Goal: Task Accomplishment & Management: Manage account settings

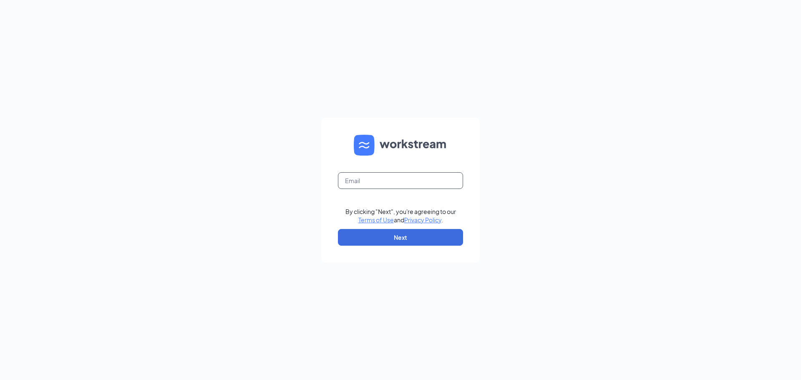
click at [390, 187] on input "text" at bounding box center [400, 180] width 125 height 17
type input "tracy@mphdining.com"
click at [414, 230] on button "Next" at bounding box center [400, 237] width 125 height 17
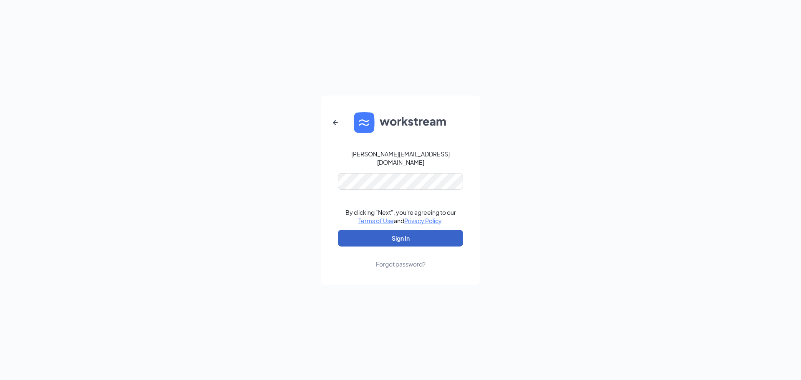
click at [407, 231] on button "Sign In" at bounding box center [400, 238] width 125 height 17
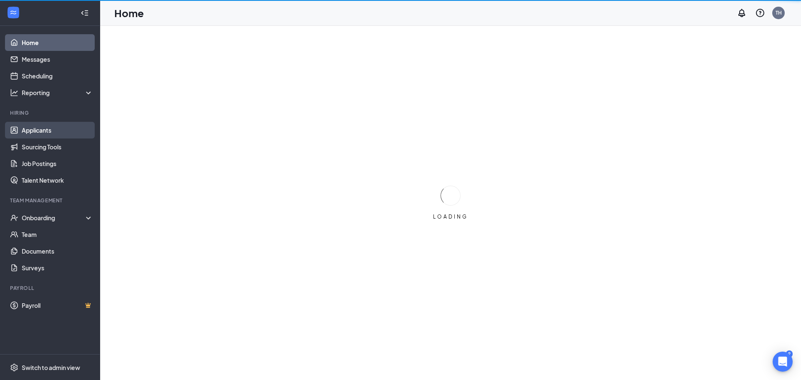
click at [35, 133] on link "Applicants" at bounding box center [57, 130] width 71 height 17
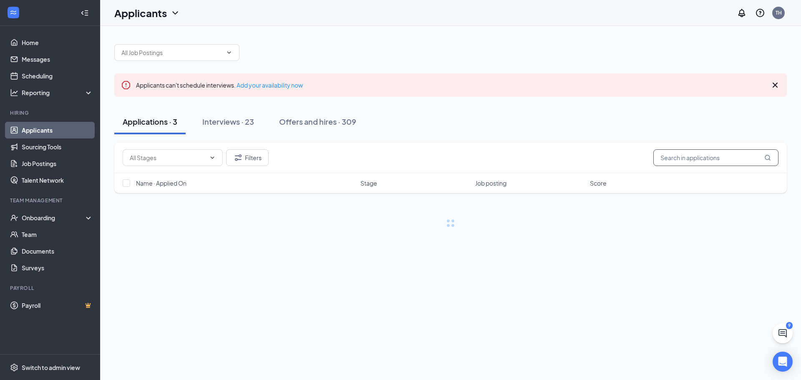
click at [697, 154] on input "text" at bounding box center [715, 157] width 125 height 17
type input "[PERSON_NAME]"
click at [256, 164] on button "Filters" at bounding box center [247, 157] width 43 height 17
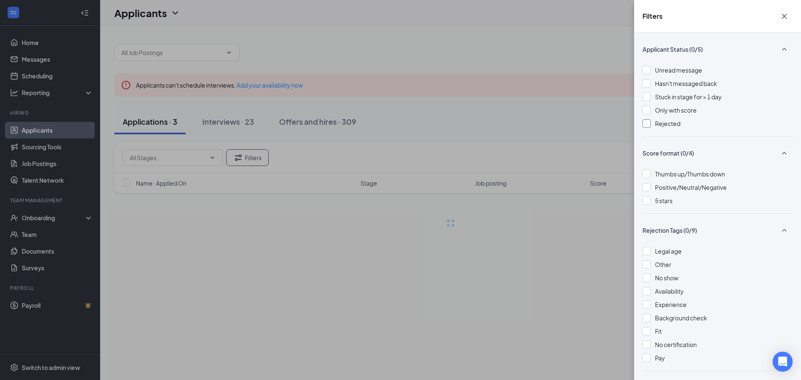
click at [652, 123] on div "Rejected" at bounding box center [717, 123] width 150 height 9
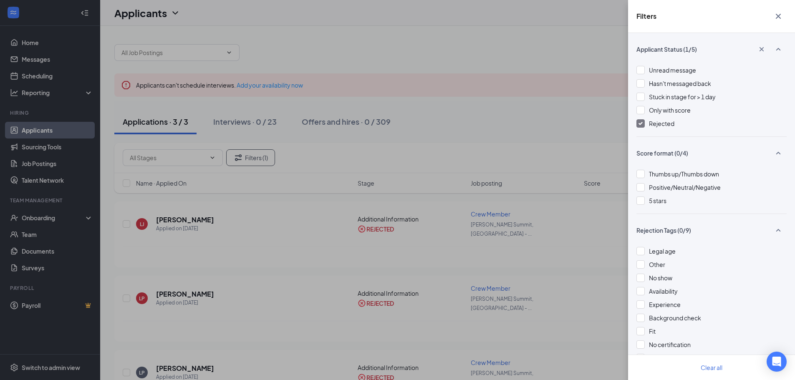
click at [783, 15] on button "button" at bounding box center [778, 16] width 17 height 16
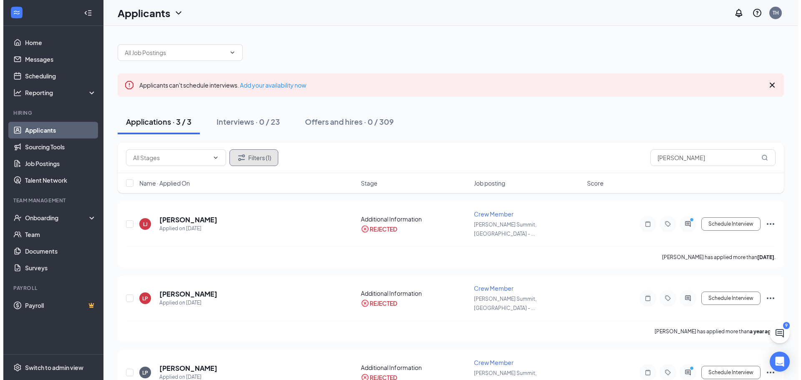
scroll to position [18, 0]
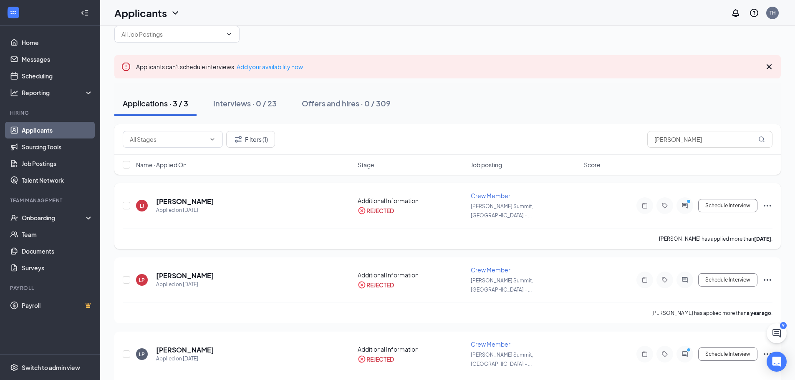
click at [206, 229] on div "[PERSON_NAME] has applied more than [DATE] ." at bounding box center [447, 238] width 649 height 21
click at [185, 197] on h5 "[PERSON_NAME]" at bounding box center [185, 201] width 58 height 9
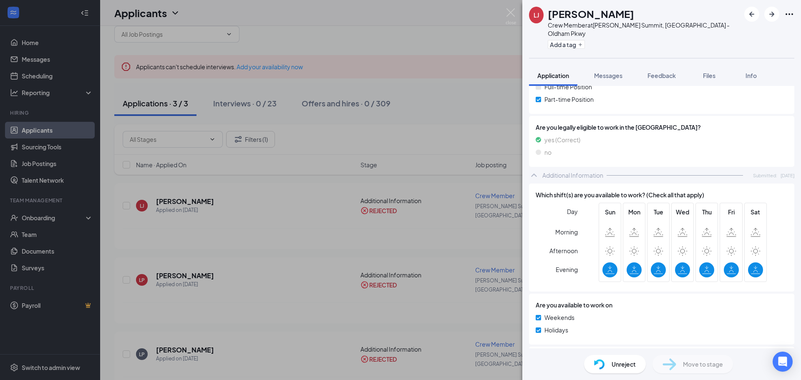
scroll to position [279, 0]
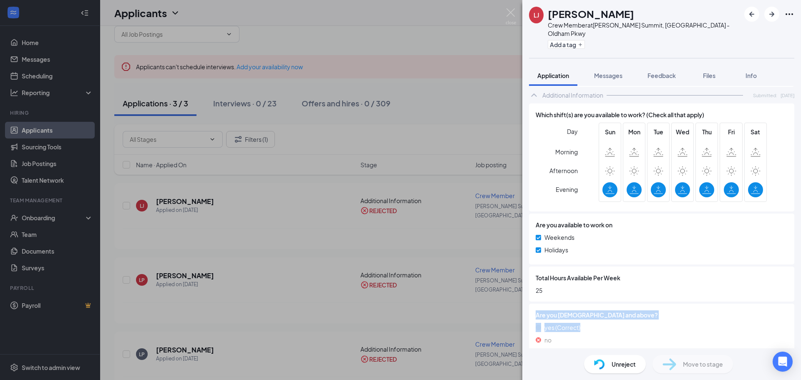
drag, startPoint x: 533, startPoint y: 304, endPoint x: 641, endPoint y: 313, distance: 108.0
click at [641, 313] on div "Are you [DEMOGRAPHIC_DATA] and above? yes (Correct) no" at bounding box center [661, 329] width 265 height 51
click at [622, 313] on div "Are you [DEMOGRAPHIC_DATA] and above? yes (Correct) no" at bounding box center [662, 329] width 252 height 38
click at [613, 368] on span "Unreject" at bounding box center [623, 364] width 24 height 9
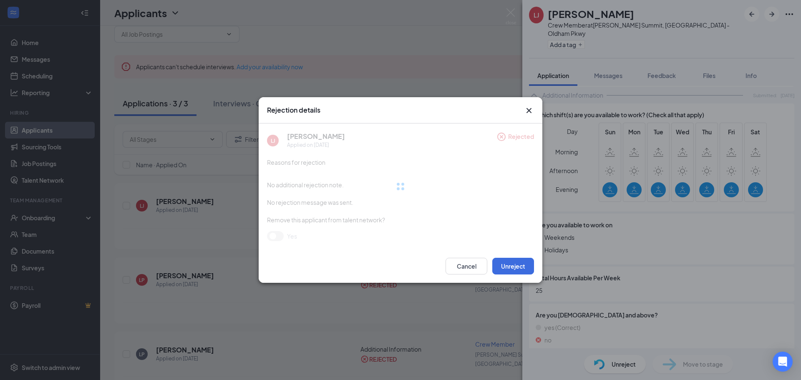
scroll to position [276, 0]
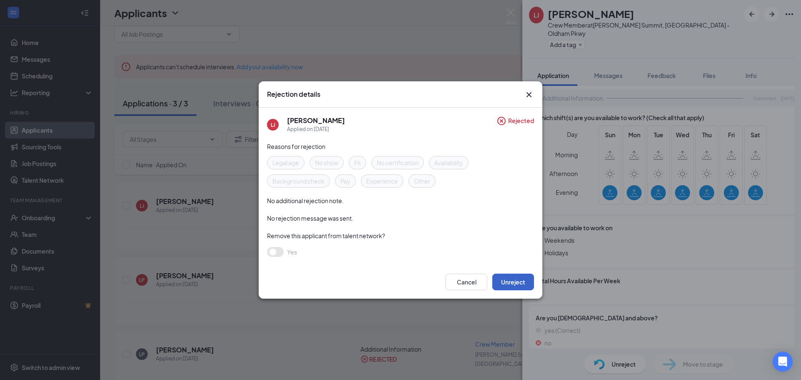
click at [508, 285] on button "Unreject" at bounding box center [513, 282] width 42 height 17
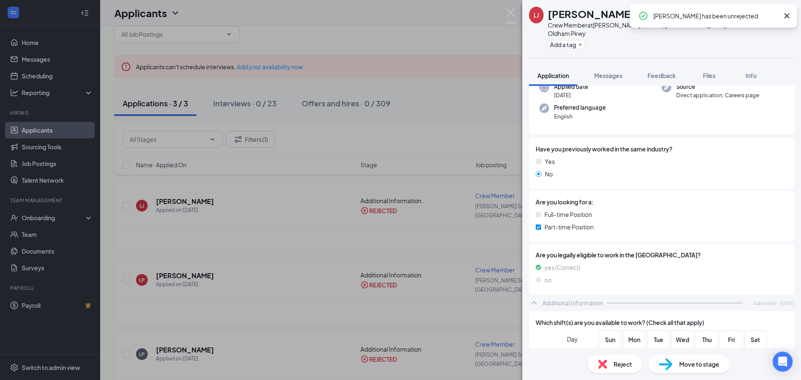
scroll to position [209, 0]
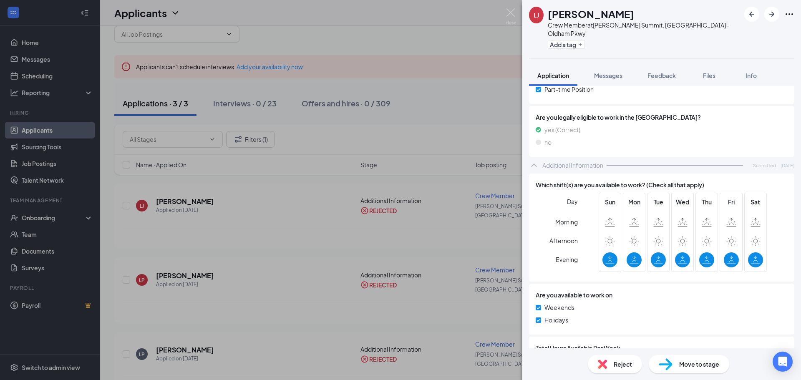
click at [676, 367] on div "Move to stage" at bounding box center [689, 364] width 80 height 18
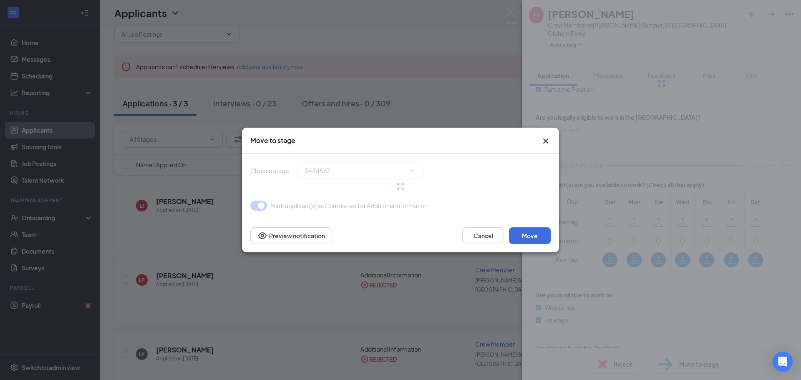
type input "Onsite Interview (next stage)"
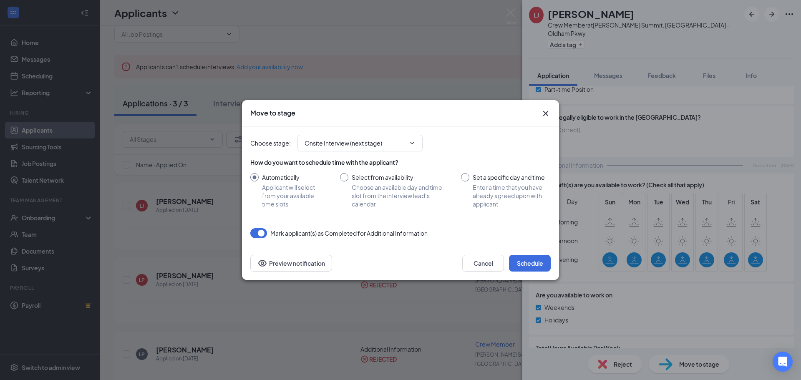
click at [467, 174] on input "Set a specific day and time Enter a time that you have already agreed upon with…" at bounding box center [506, 190] width 90 height 35
radio input "true"
radio input "false"
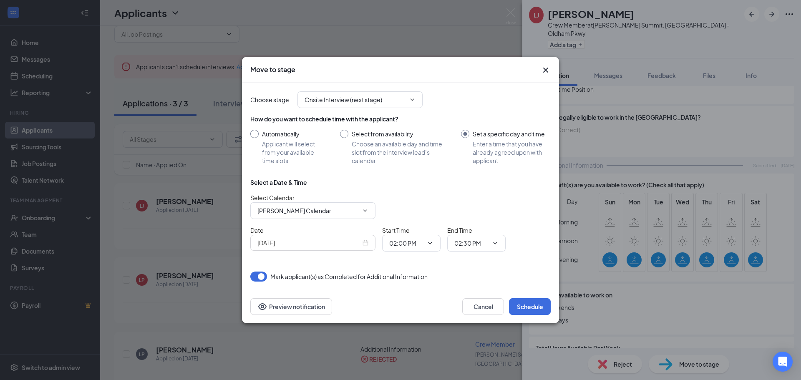
click at [345, 133] on input "Select from availability Choose an available day and time slot from the intervi…" at bounding box center [392, 147] width 104 height 35
radio input "true"
radio input "false"
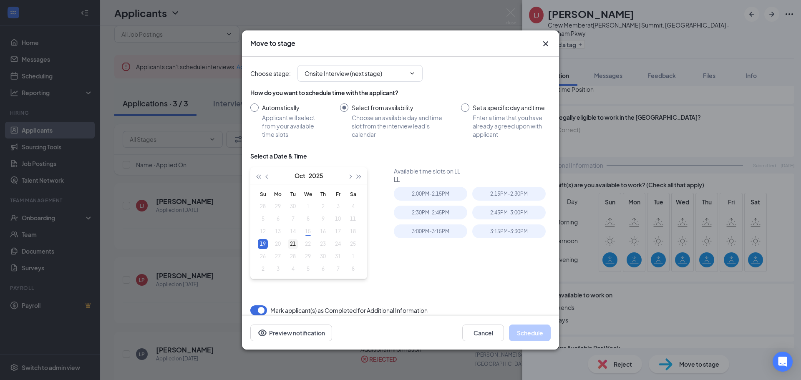
click at [293, 244] on div "21" at bounding box center [293, 244] width 10 height 10
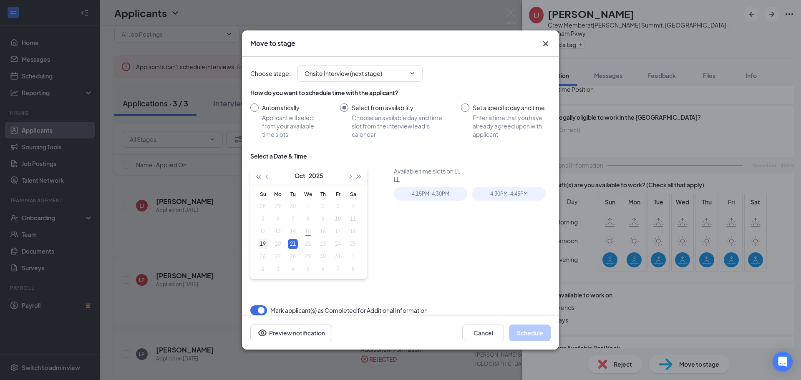
click at [263, 242] on div "19" at bounding box center [263, 244] width 10 height 10
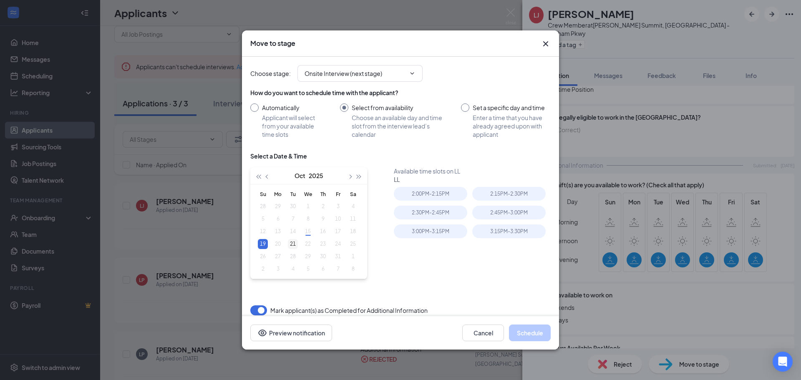
click at [295, 247] on div "21" at bounding box center [293, 244] width 10 height 10
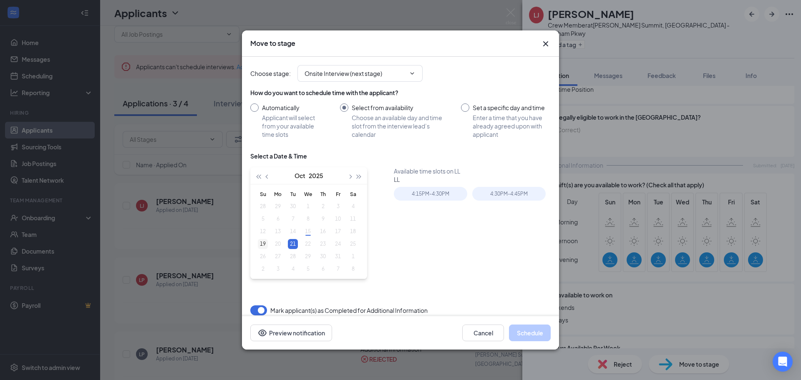
click at [261, 246] on div "19" at bounding box center [263, 244] width 10 height 10
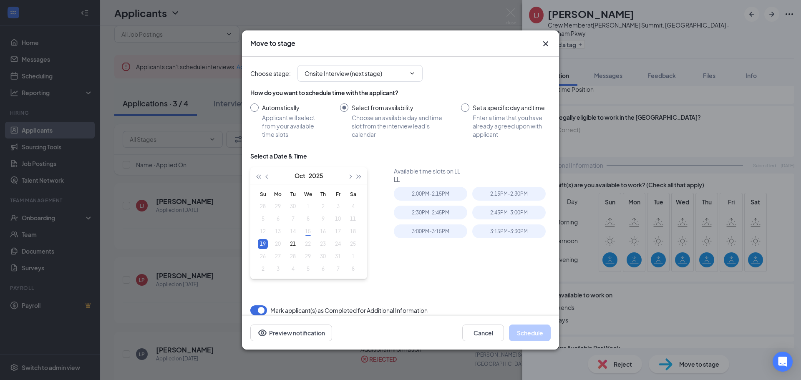
type input "[DATE]"
click at [438, 197] on div "2:00PM - 2:15PM" at bounding box center [430, 194] width 73 height 14
click at [531, 335] on button "Schedule" at bounding box center [530, 332] width 42 height 17
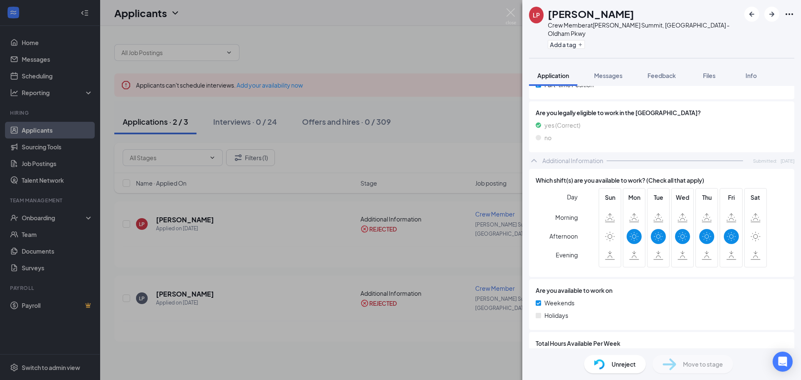
scroll to position [279, 0]
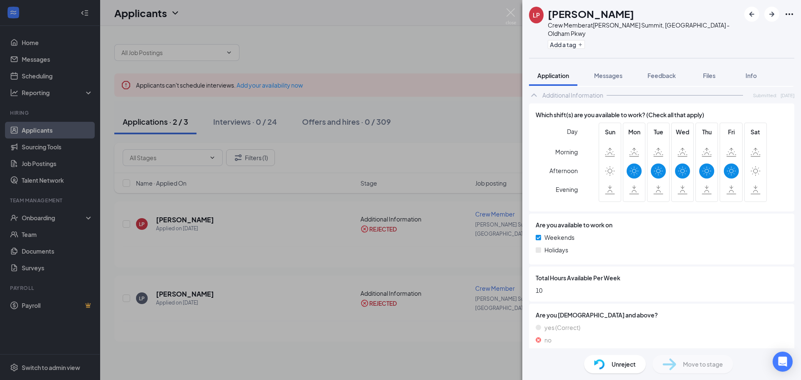
drag, startPoint x: 586, startPoint y: 307, endPoint x: 588, endPoint y: 280, distance: 26.3
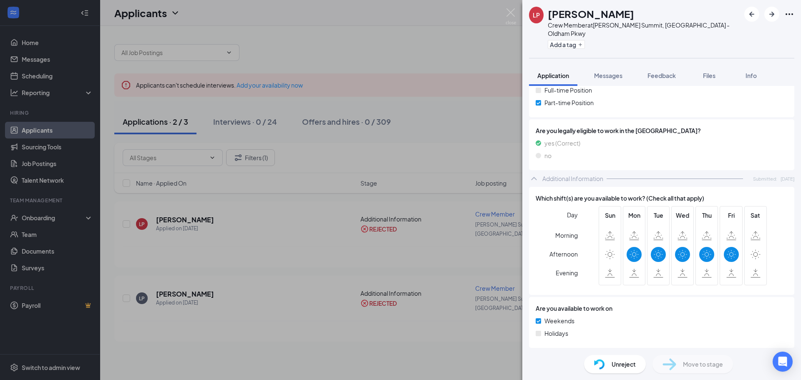
drag, startPoint x: 588, startPoint y: 280, endPoint x: 545, endPoint y: 191, distance: 99.4
click at [541, 194] on span "Which shift(s) are you available to work? (Check all that apply)" at bounding box center [620, 198] width 169 height 9
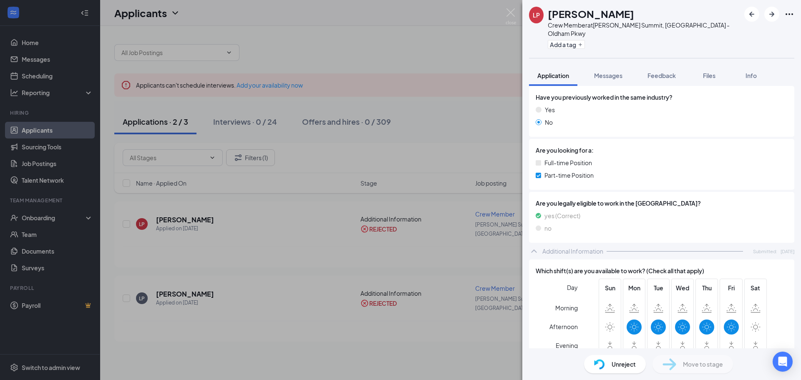
scroll to position [0, 0]
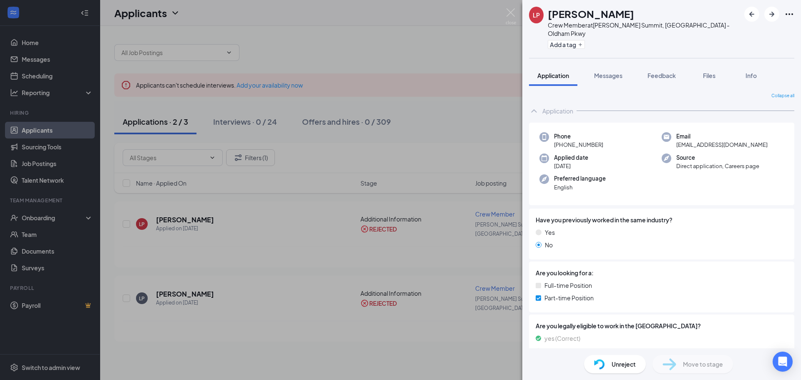
drag, startPoint x: 556, startPoint y: 134, endPoint x: 602, endPoint y: 137, distance: 45.5
click at [602, 137] on div "Phone [PHONE_NUMBER]" at bounding box center [600, 140] width 122 height 17
click at [375, 38] on div "LP [PERSON_NAME] Crew Member at [PERSON_NAME] Summit, [GEOGRAPHIC_DATA] - Oldha…" at bounding box center [400, 190] width 801 height 380
